Goal: Transaction & Acquisition: Download file/media

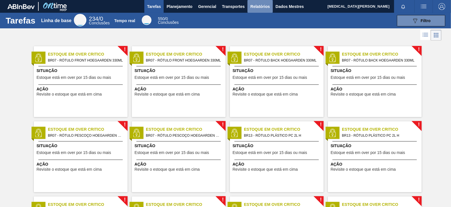
click at [256, 5] on font "Relatórios" at bounding box center [259, 6] width 19 height 5
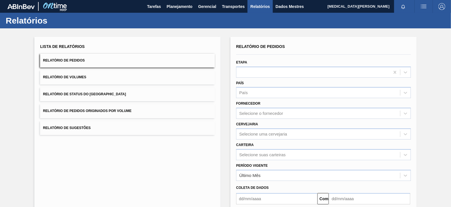
scroll to position [55, 0]
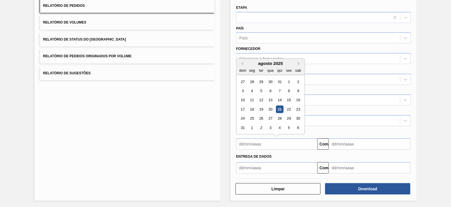
click at [274, 142] on input "text" at bounding box center [276, 144] width 81 height 11
click at [279, 107] on font "21" at bounding box center [280, 109] width 4 height 4
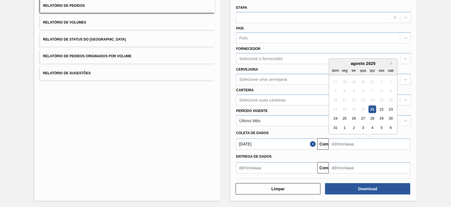
click at [347, 141] on input "text" at bounding box center [369, 144] width 81 height 11
click at [287, 136] on div "Coleta de dados" at bounding box center [323, 133] width 179 height 8
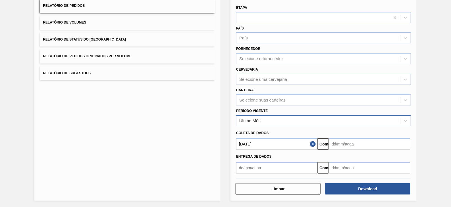
click at [279, 121] on div "Último Mês" at bounding box center [318, 121] width 164 height 8
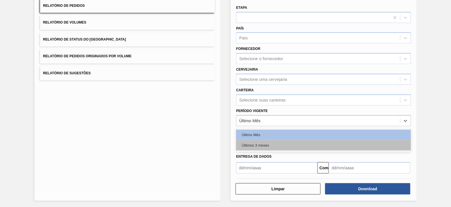
click at [267, 142] on div "Últimos 3 meses" at bounding box center [323, 145] width 175 height 11
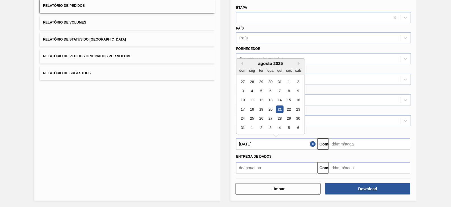
click at [267, 142] on input "[DATE]" at bounding box center [276, 144] width 81 height 11
click at [240, 62] on button "[PERSON_NAME]" at bounding box center [241, 64] width 4 height 4
click at [262, 81] on div "1" at bounding box center [261, 82] width 8 height 8
type input "[DATE]"
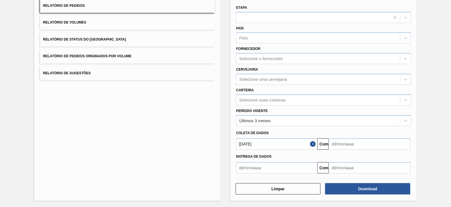
click at [371, 142] on input "text" at bounding box center [369, 144] width 81 height 11
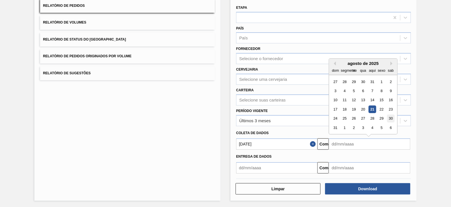
click at [391, 119] on font "30" at bounding box center [391, 119] width 4 height 4
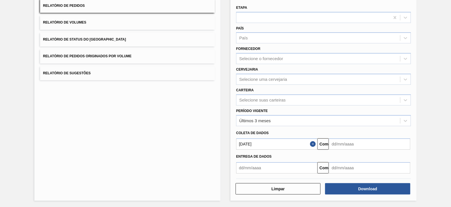
type input "[DATE]"
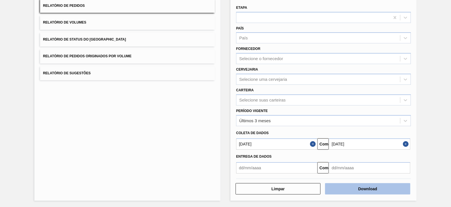
click at [379, 188] on button "Download" at bounding box center [367, 189] width 85 height 11
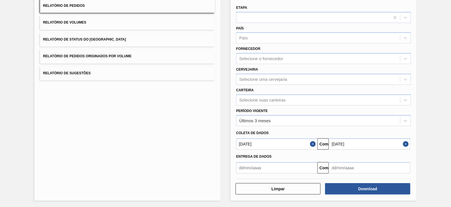
click at [437, 79] on div "Lista de Relatórios Relatório de Pedidos Relatório de Volumes Relatório de Stat…" at bounding box center [225, 91] width 451 height 235
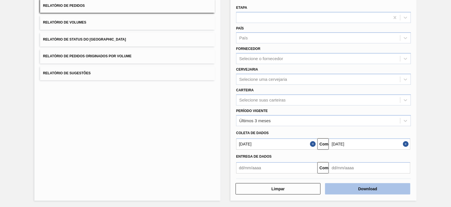
click at [379, 191] on button "Download" at bounding box center [367, 189] width 85 height 11
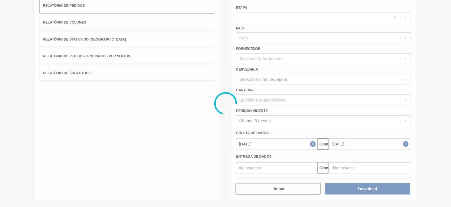
click at [272, 54] on div at bounding box center [225, 103] width 451 height 207
click at [351, 116] on div at bounding box center [225, 103] width 451 height 207
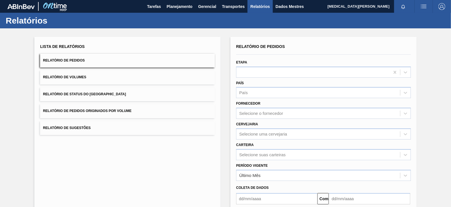
click at [118, 175] on div "Lista de Relatórios Relatório de Pedidos Relatório de Volumes Relatório de Stat…" at bounding box center [127, 146] width 186 height 219
click at [271, 152] on div "Selecione suas carteiras" at bounding box center [323, 154] width 175 height 11
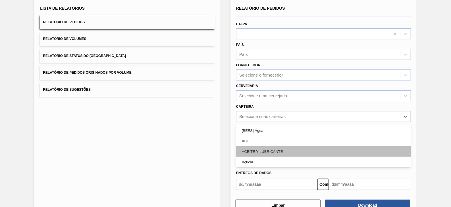
scroll to position [42, 0]
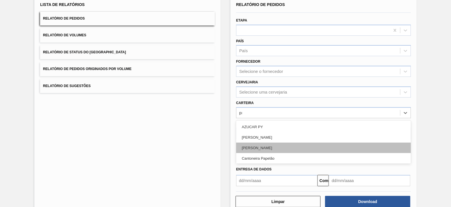
type input "pre"
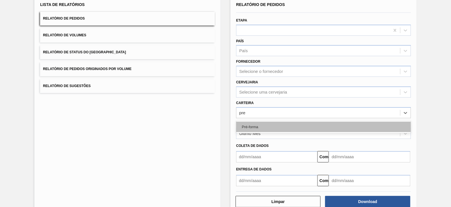
click at [252, 125] on font "Pré-forma" at bounding box center [250, 127] width 16 height 4
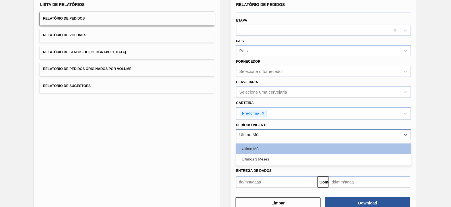
click at [265, 133] on div "Último Mês" at bounding box center [318, 135] width 164 height 8
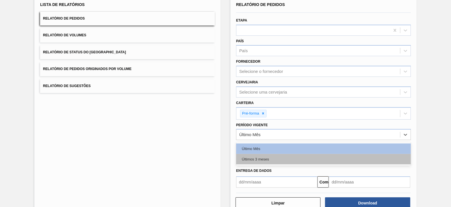
click at [262, 158] on font "Últimos 3 meses" at bounding box center [255, 159] width 27 height 4
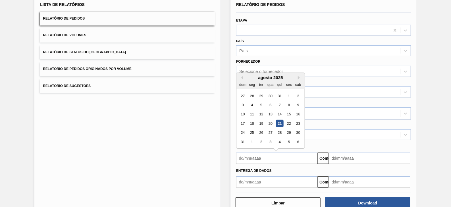
click at [262, 158] on input "text" at bounding box center [276, 158] width 81 height 11
click at [243, 76] on div "agosto de 2025" at bounding box center [270, 77] width 68 height 5
click at [242, 77] on button "[PERSON_NAME]" at bounding box center [241, 78] width 4 height 4
drag, startPoint x: 250, startPoint y: 92, endPoint x: 254, endPoint y: 92, distance: 3.1
click at [252, 92] on div "30" at bounding box center [252, 96] width 8 height 8
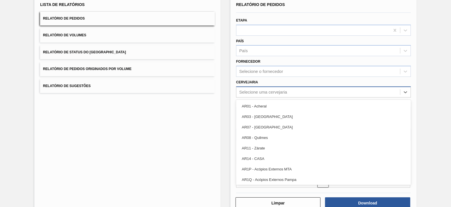
click at [254, 92] on font "Selecione uma cervejaria" at bounding box center [263, 92] width 48 height 5
click at [259, 93] on font "Selecione uma cervejaria" at bounding box center [263, 92] width 48 height 5
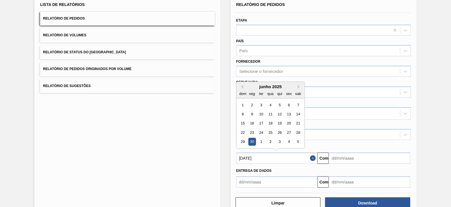
click at [270, 160] on input "30/06/2025" at bounding box center [276, 158] width 81 height 11
click at [242, 101] on div "1" at bounding box center [243, 105] width 8 height 8
type input "01/06/2025"
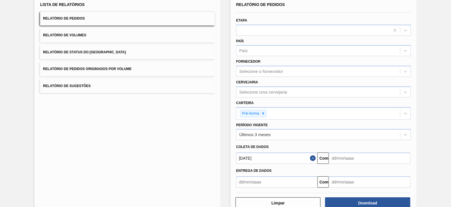
click at [312, 158] on button "Fechar" at bounding box center [313, 158] width 7 height 11
click at [281, 158] on input "text" at bounding box center [276, 158] width 81 height 11
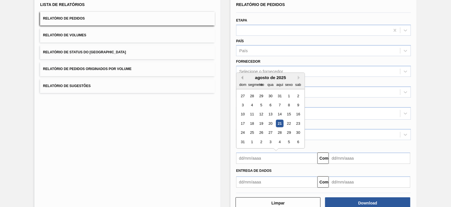
click at [240, 76] on button "[PERSON_NAME]" at bounding box center [241, 78] width 4 height 4
click at [259, 93] on div "1" at bounding box center [261, 96] width 8 height 8
type input "[DATE]"
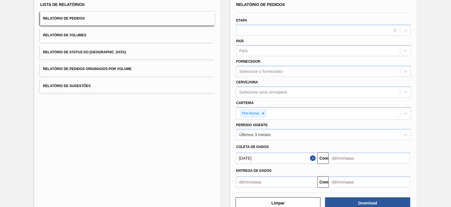
click at [350, 155] on input "text" at bounding box center [369, 158] width 81 height 11
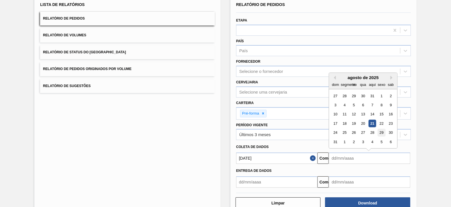
click at [383, 133] on font "29" at bounding box center [382, 133] width 4 height 4
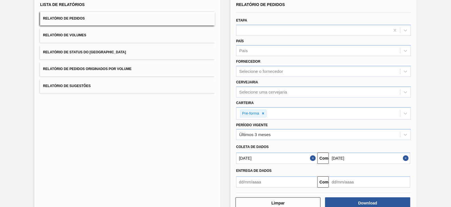
type input "29/08/2025"
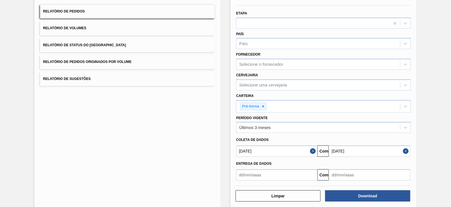
scroll to position [56, 0]
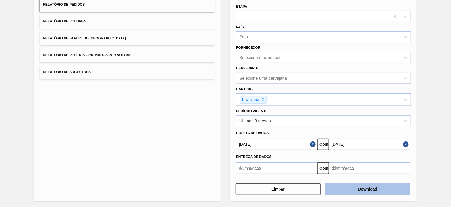
click at [376, 188] on font "Download" at bounding box center [367, 189] width 19 height 5
